Goal: Information Seeking & Learning: Learn about a topic

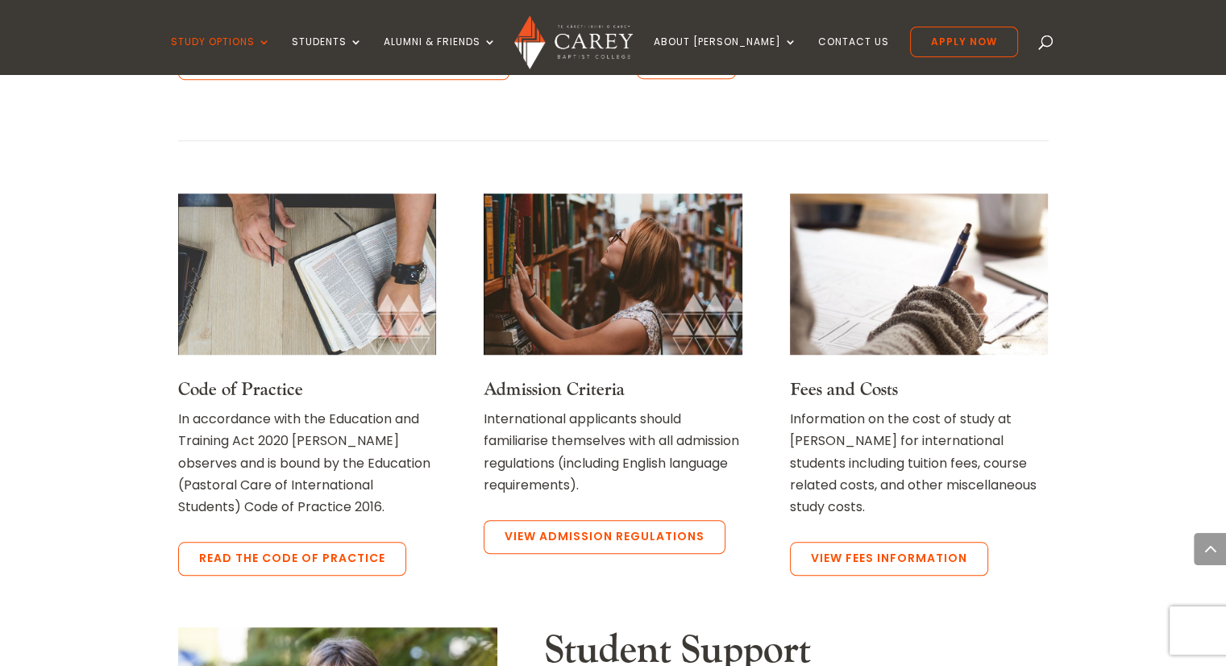
scroll to position [1202, 0]
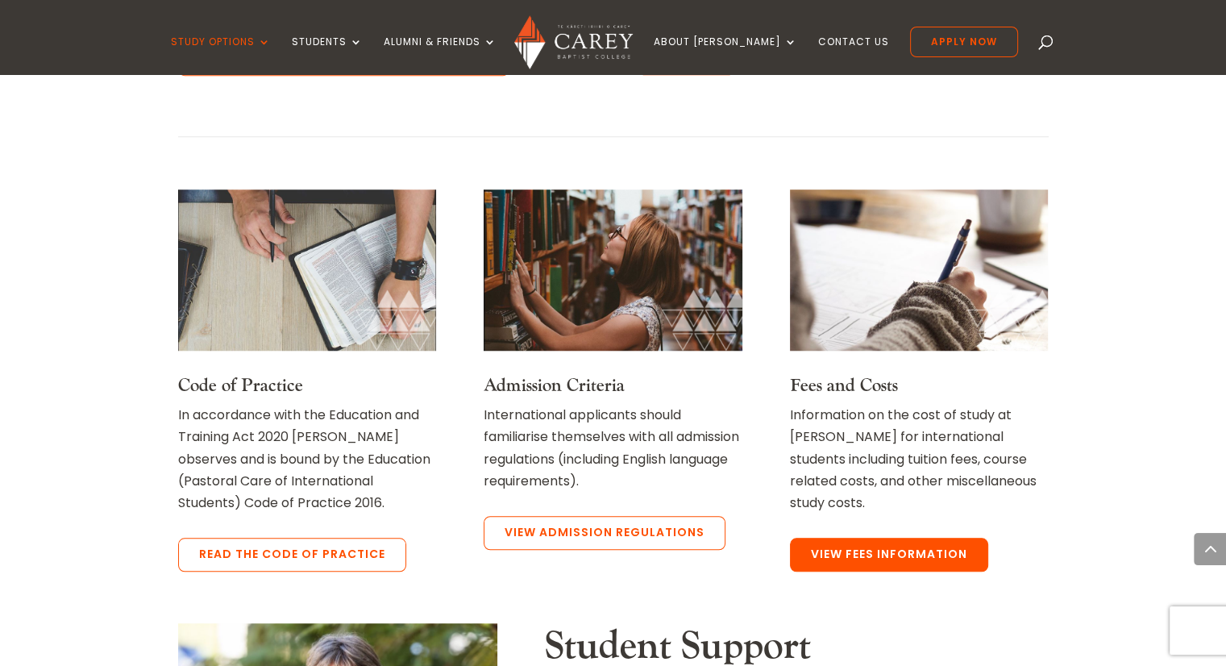
click at [898, 555] on link "View Fees Information" at bounding box center [889, 555] width 198 height 34
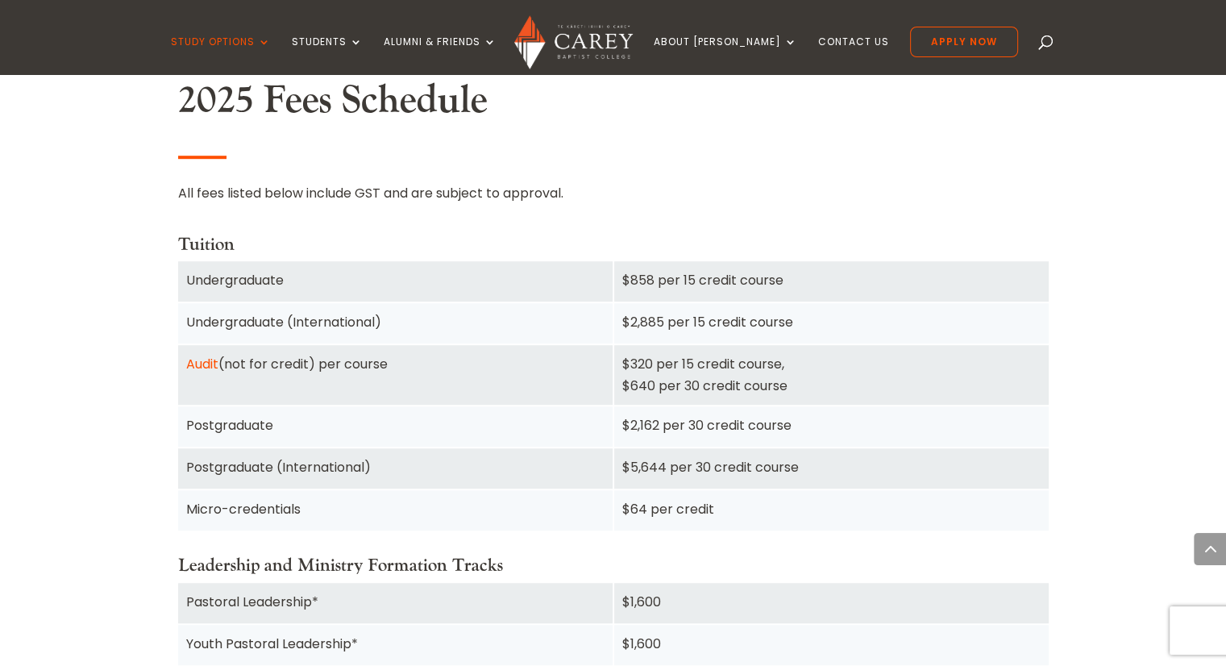
scroll to position [1045, 0]
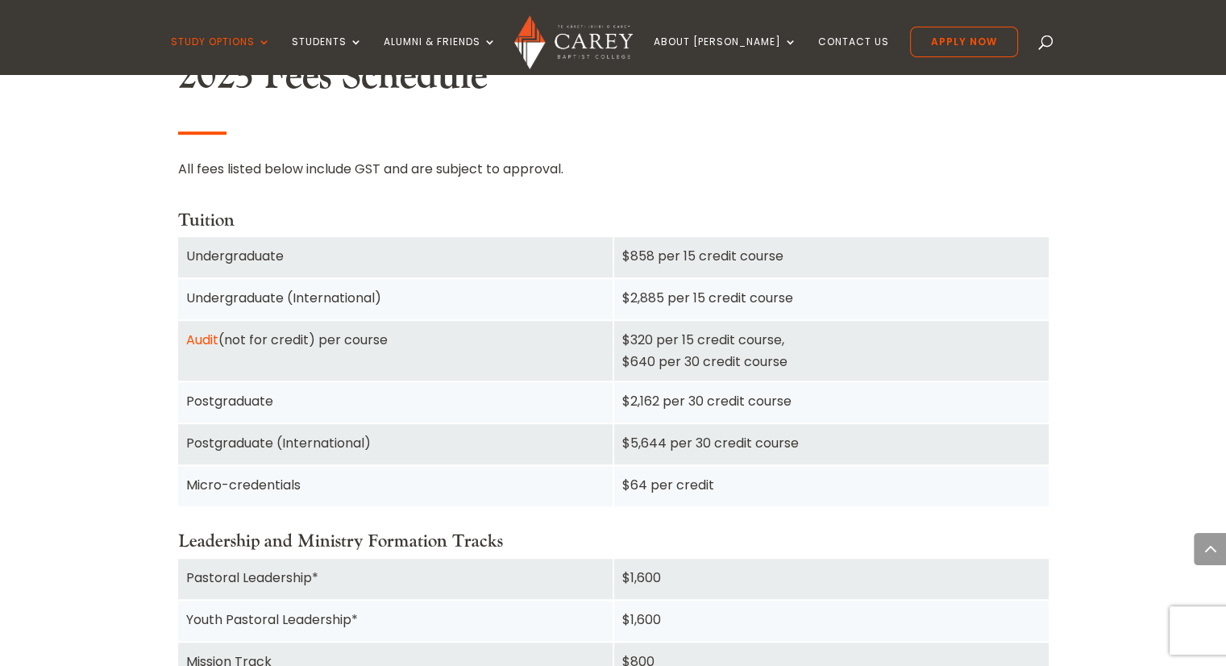
click at [241, 397] on div "Postgraduate" at bounding box center [395, 401] width 418 height 22
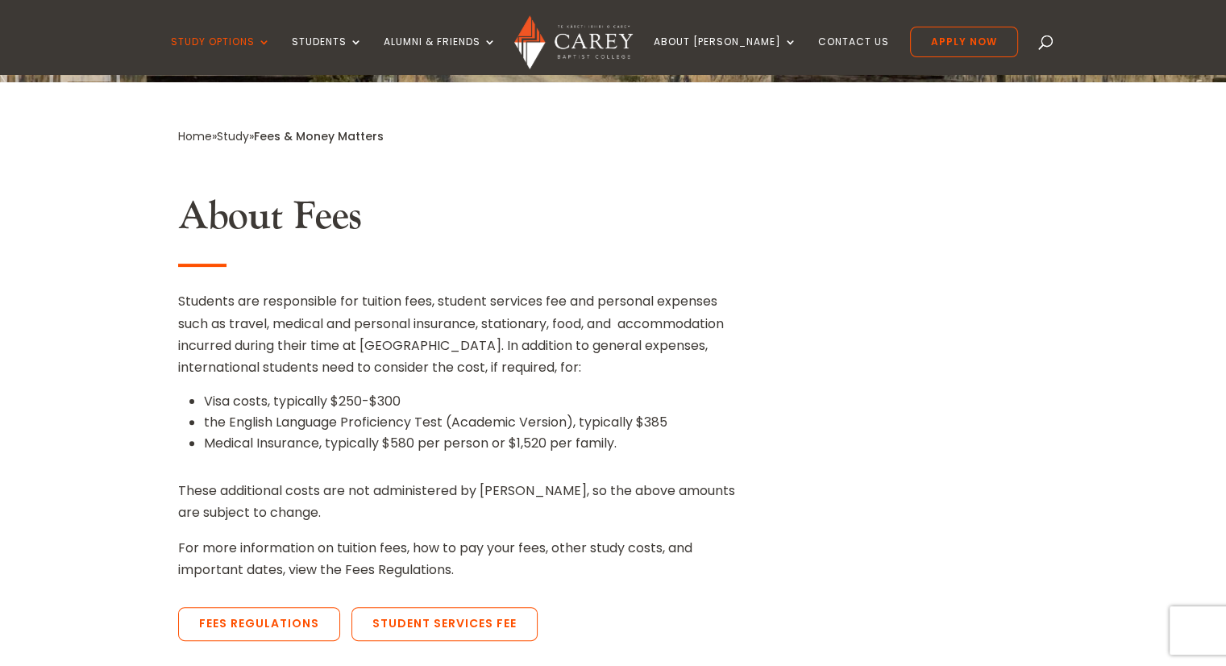
scroll to position [331, 0]
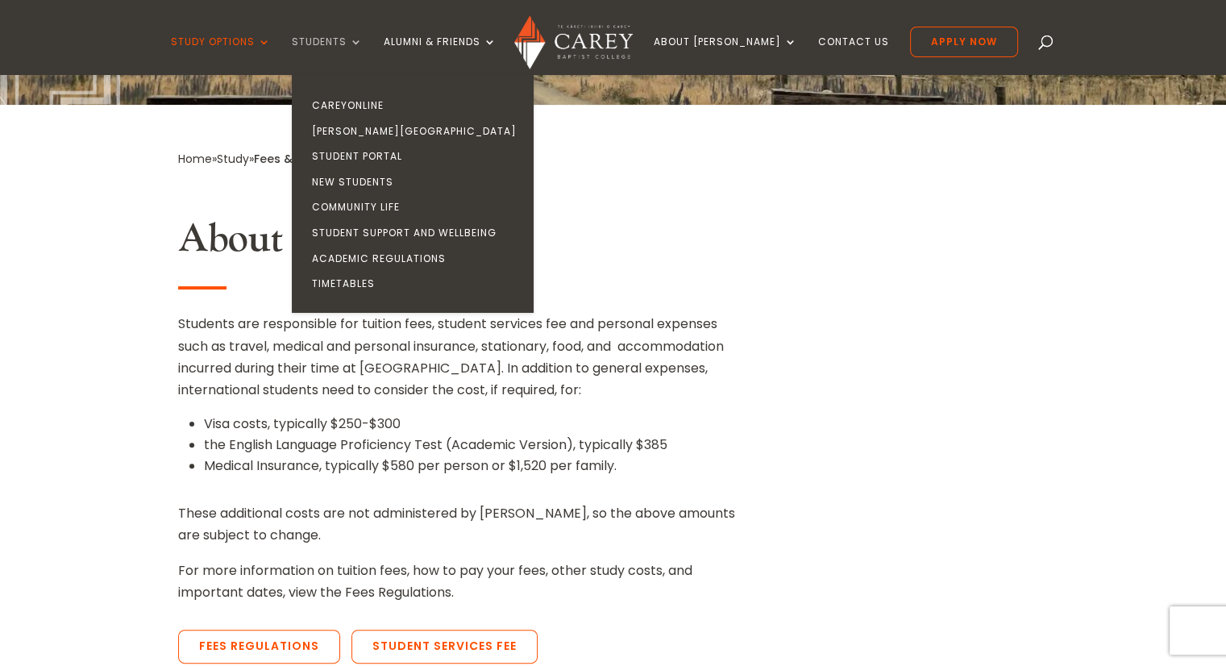
click at [363, 44] on link "Students" at bounding box center [327, 55] width 71 height 38
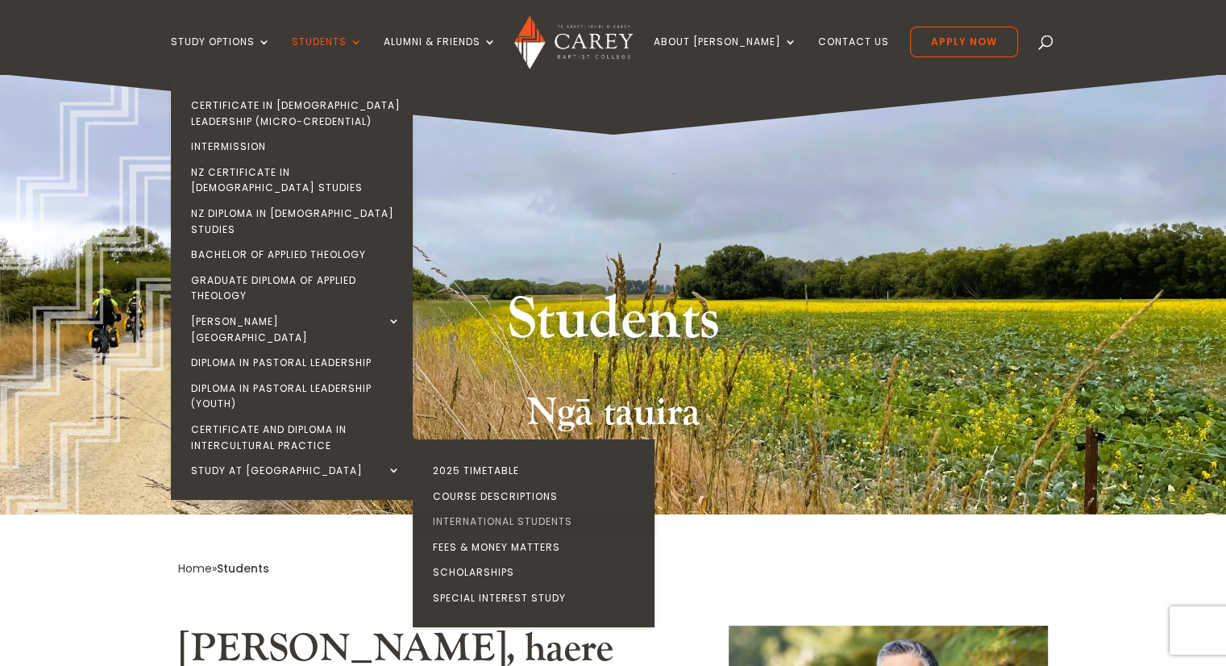
click at [491, 509] on link "International Students" at bounding box center [538, 522] width 242 height 26
